Goal: Navigation & Orientation: Find specific page/section

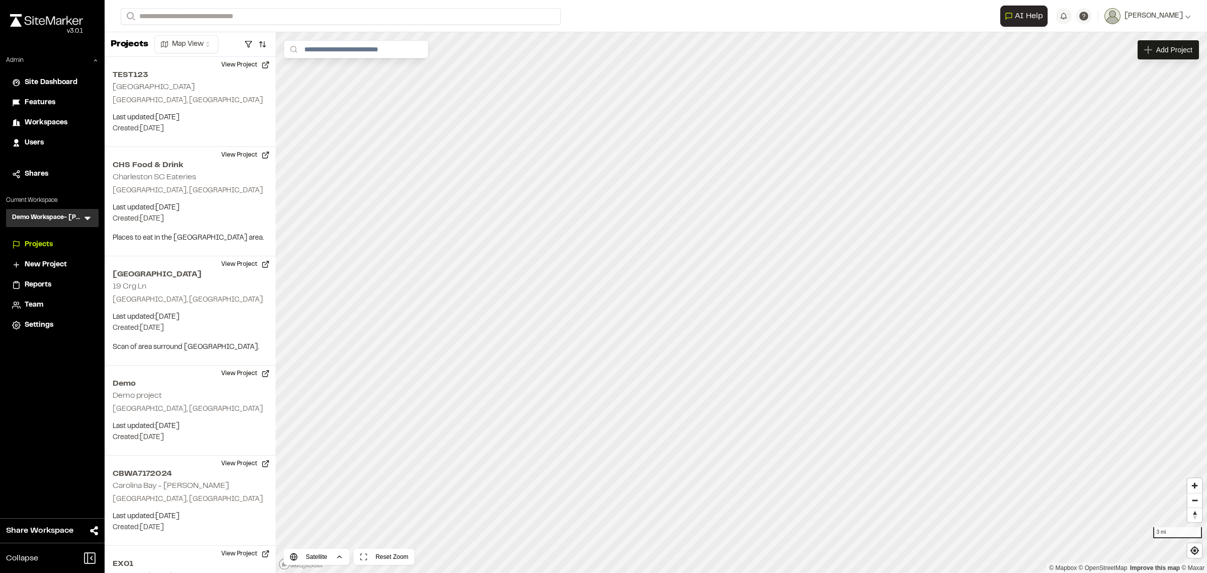
click at [84, 215] on icon at bounding box center [88, 218] width 10 height 10
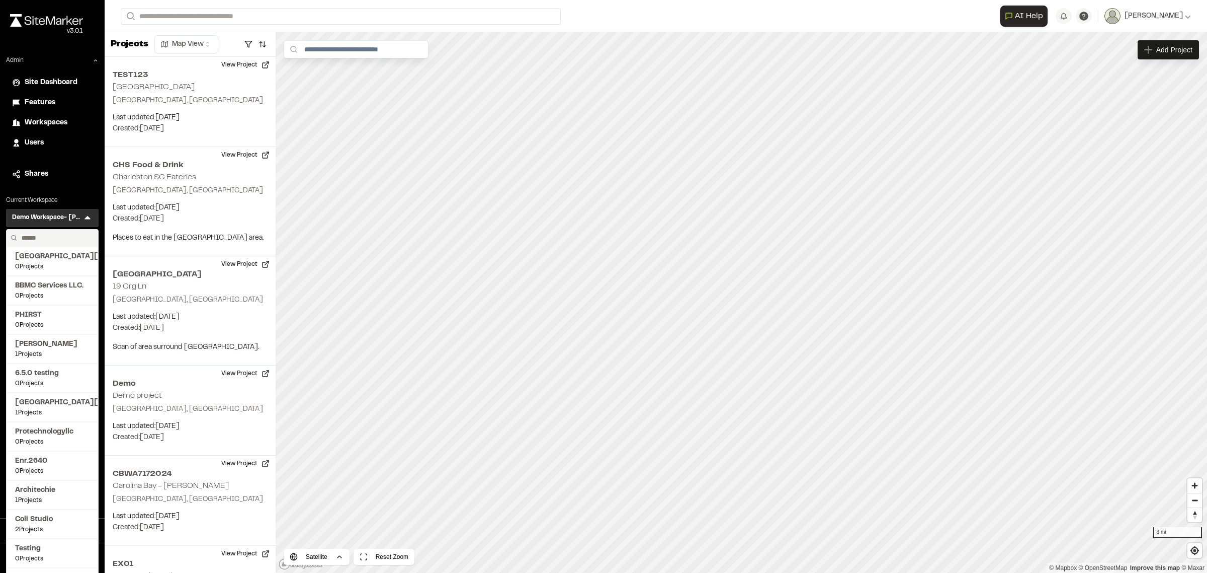
drag, startPoint x: 79, startPoint y: 226, endPoint x: 78, endPoint y: 234, distance: 8.1
click at [78, 234] on input "text" at bounding box center [56, 237] width 76 height 17
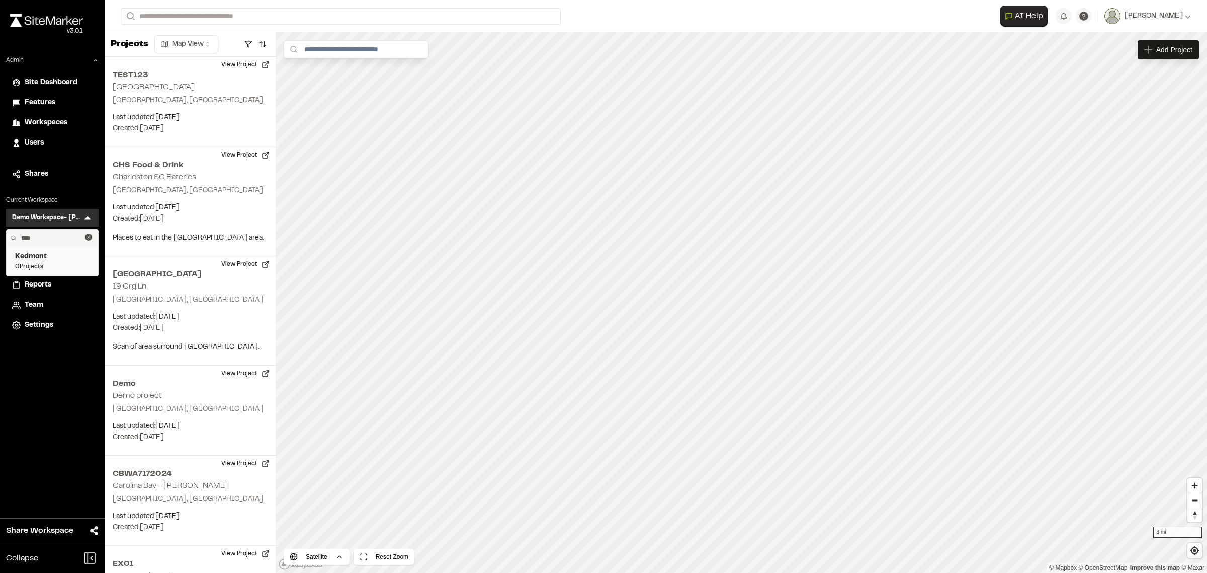
type input "****"
click at [61, 263] on span "0 Projects" at bounding box center [52, 266] width 74 height 9
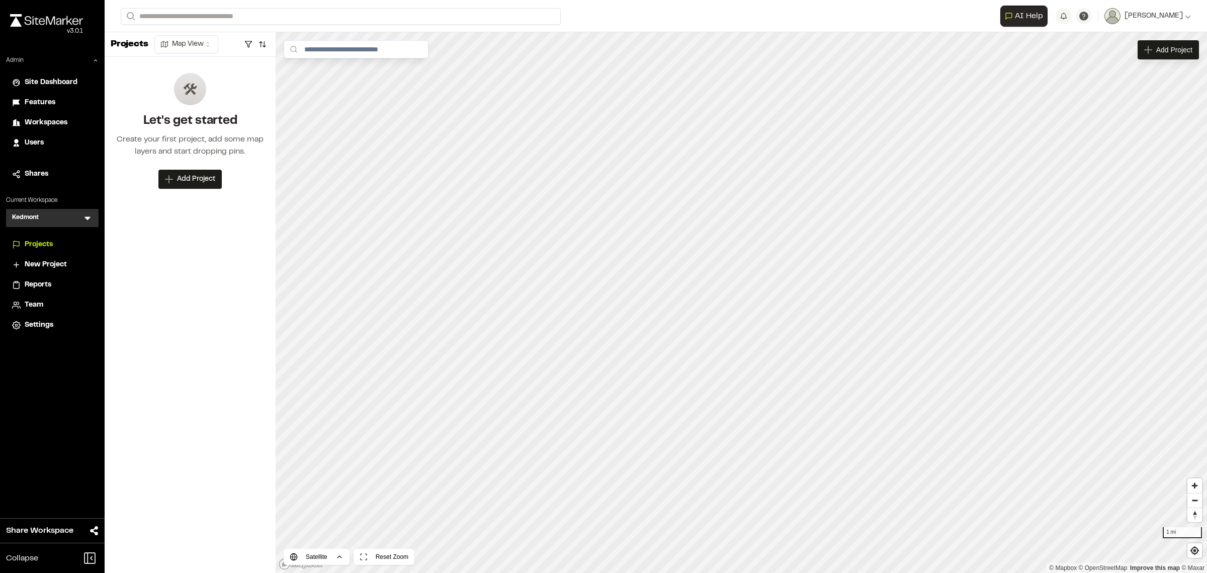
click at [48, 302] on div "Team" at bounding box center [59, 304] width 68 height 11
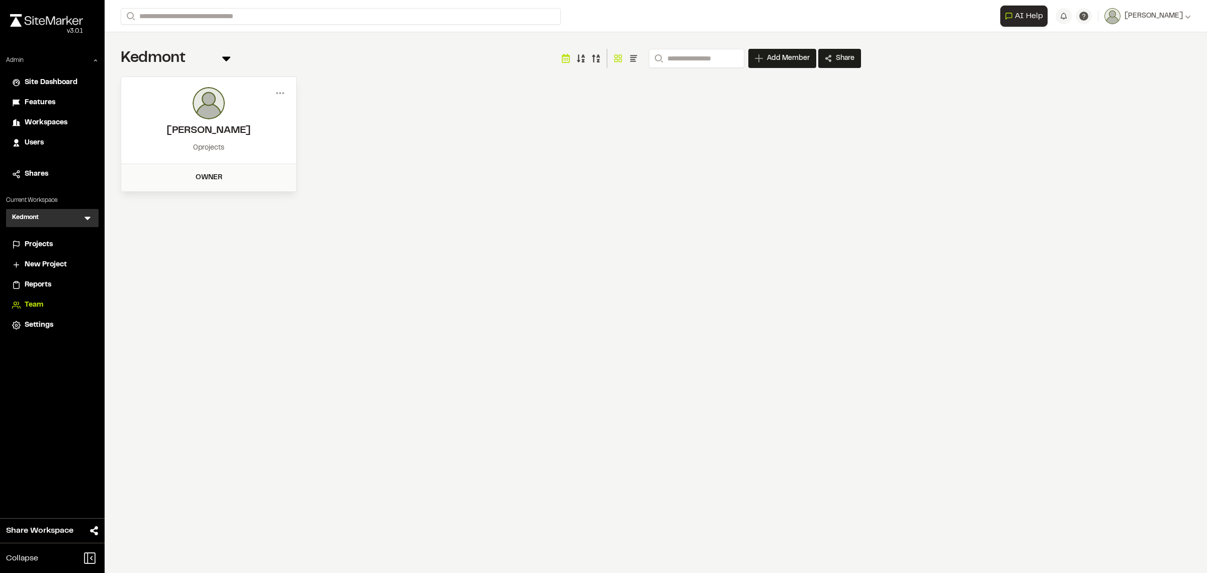
drag, startPoint x: 48, startPoint y: 302, endPoint x: 32, endPoint y: 302, distance: 16.6
click at [32, 302] on span "Team" at bounding box center [34, 304] width 19 height 11
